Goal: Task Accomplishment & Management: Manage account settings

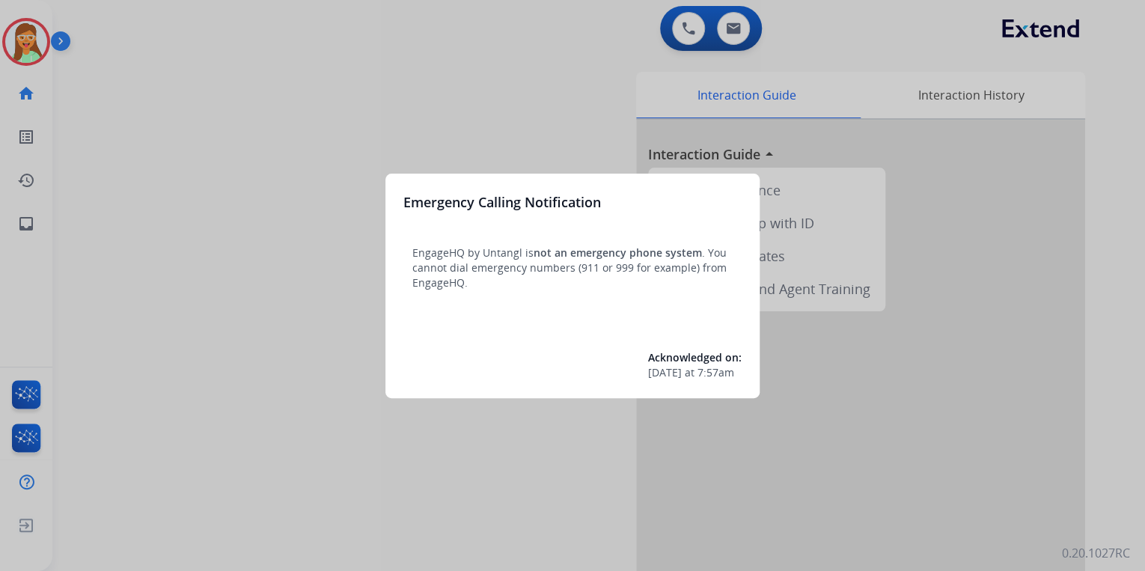
click at [284, 70] on div at bounding box center [572, 285] width 1145 height 571
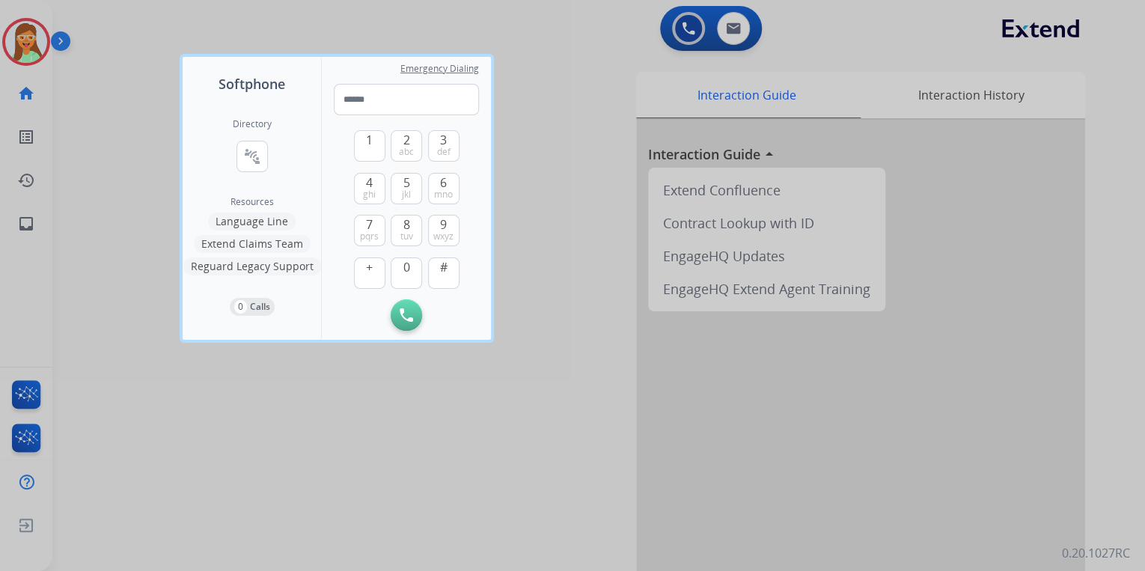
click at [167, 30] on div at bounding box center [572, 285] width 1145 height 571
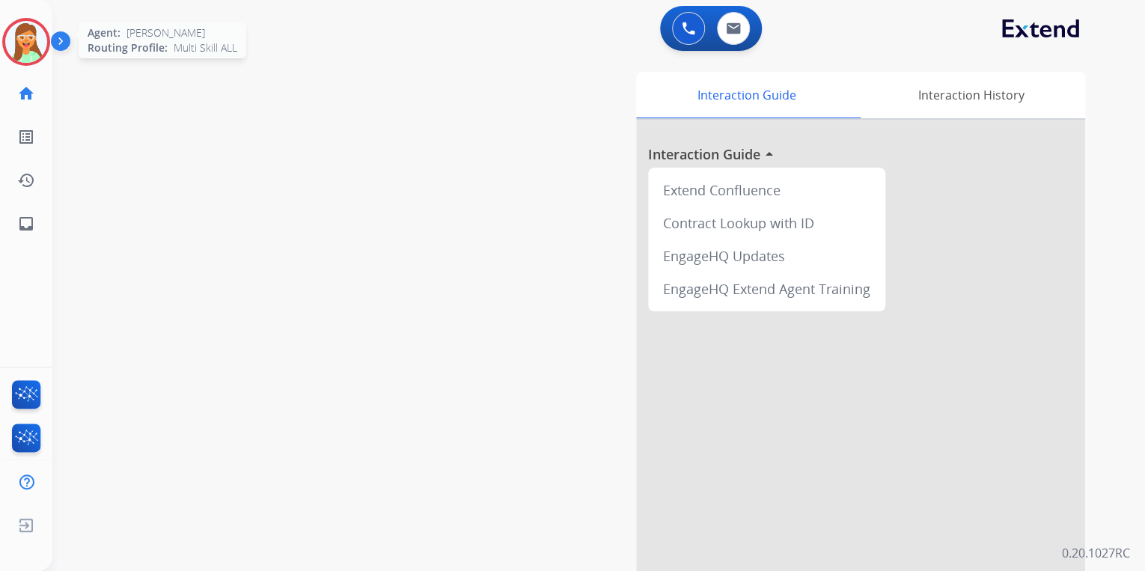
click at [40, 42] on img at bounding box center [26, 42] width 42 height 42
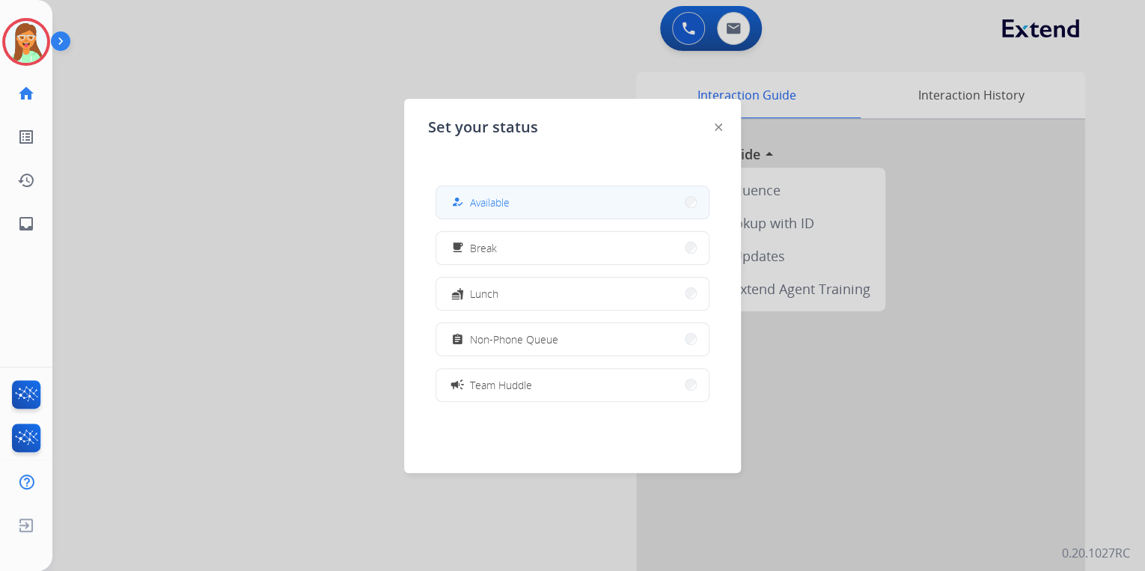
click at [509, 207] on span "Available" at bounding box center [490, 203] width 40 height 16
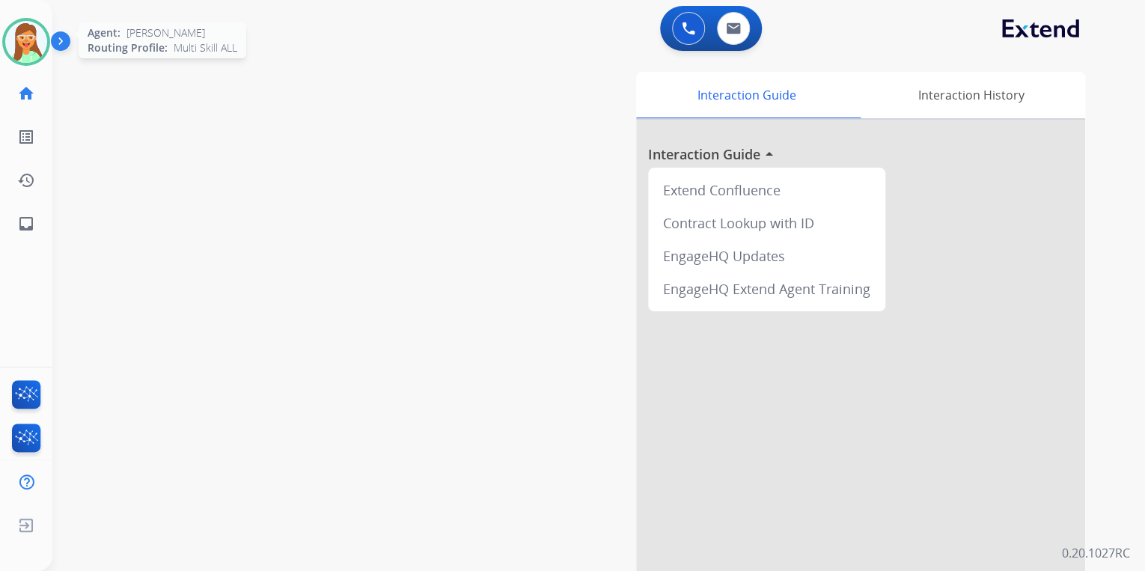
drag, startPoint x: 41, startPoint y: 50, endPoint x: 40, endPoint y: 60, distance: 9.8
click at [40, 51] on img at bounding box center [26, 42] width 42 height 42
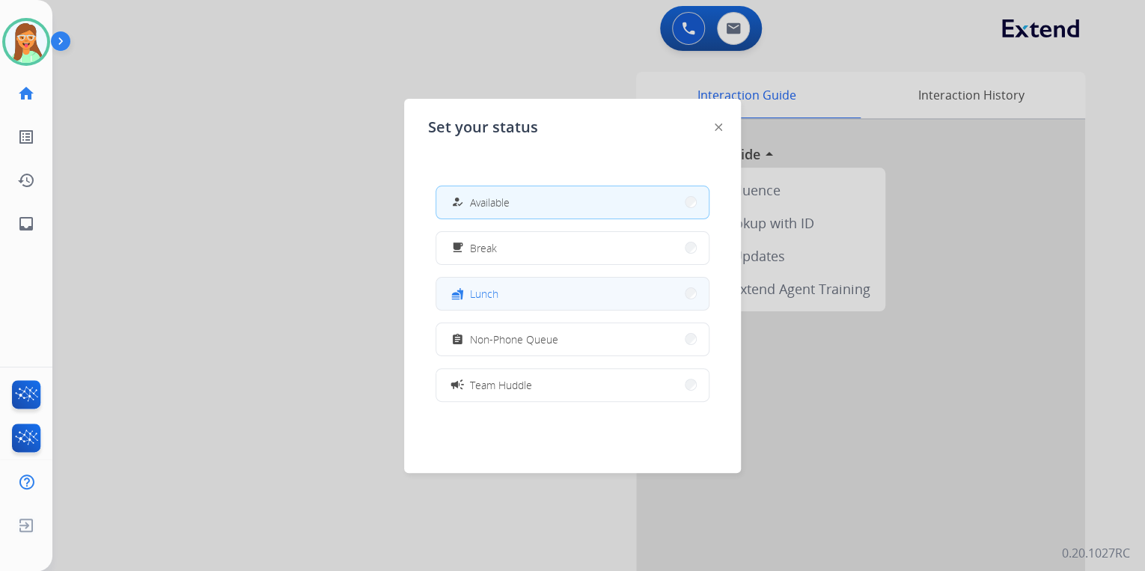
click at [575, 290] on button "fastfood Lunch" at bounding box center [572, 294] width 272 height 32
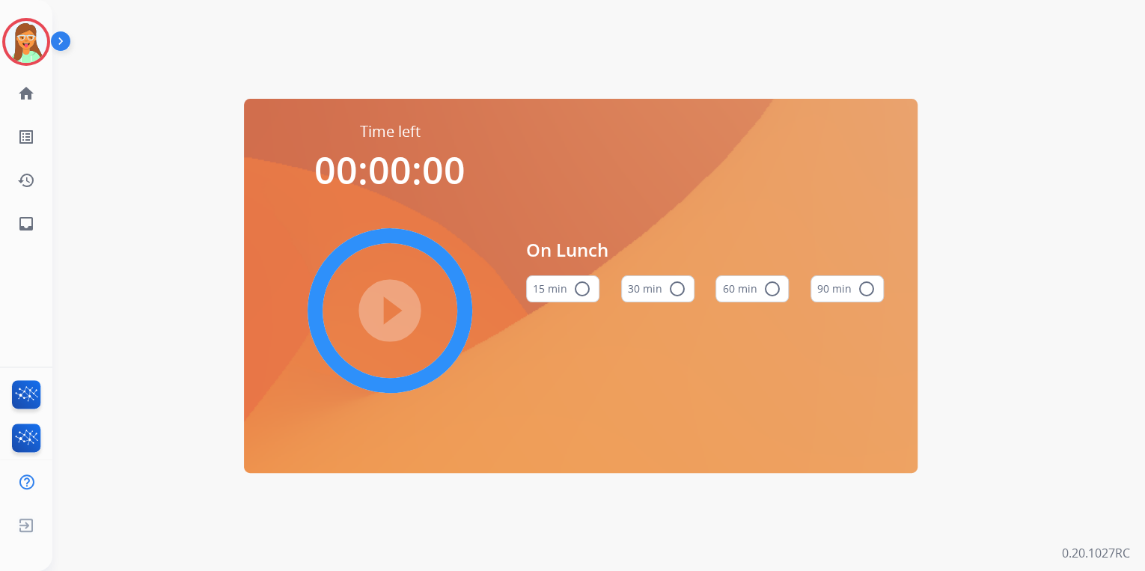
click at [754, 278] on button "60 min radio_button_unchecked" at bounding box center [751, 288] width 73 height 27
click at [399, 311] on mat-icon "play_circle_filled" at bounding box center [390, 311] width 18 height 18
